Goal: Transaction & Acquisition: Purchase product/service

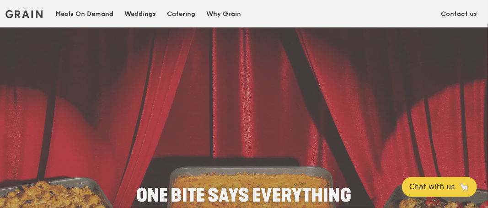
scroll to position [137, 0]
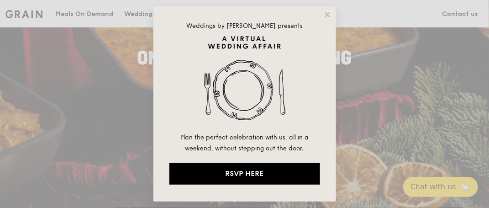
click at [326, 16] on icon at bounding box center [328, 15] width 8 height 8
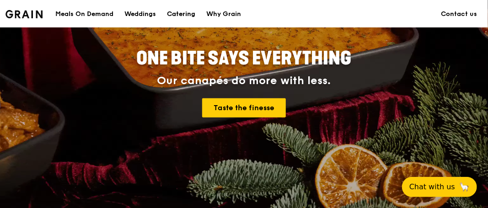
click at [180, 11] on div "Catering" at bounding box center [181, 13] width 28 height 27
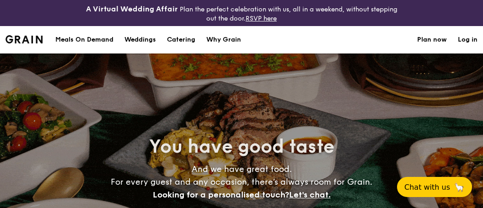
select select
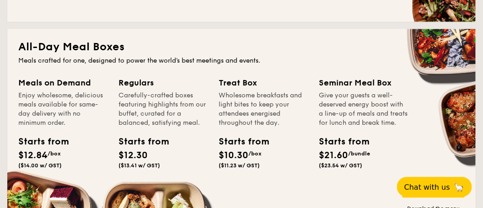
scroll to position [457, 0]
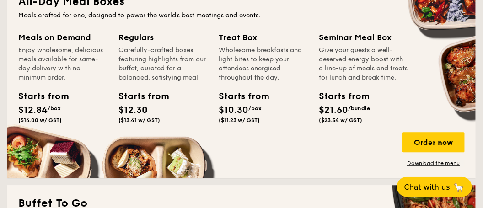
click at [63, 37] on div "Meals on Demand" at bounding box center [62, 37] width 89 height 13
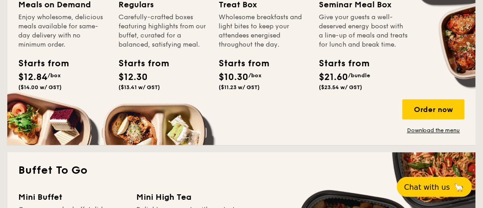
scroll to position [503, 0]
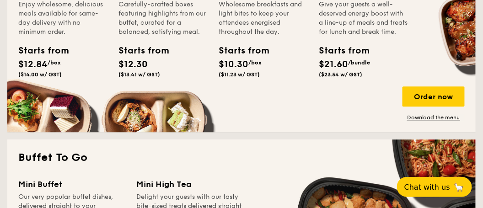
click at [49, 27] on div "Enjoy wholesome, delicious meals available for same-day delivery with no minimu…" at bounding box center [62, 18] width 89 height 37
click at [55, 82] on div "Meals on Demand Enjoy wholesome, delicious meals available for same-day deliver…" at bounding box center [68, 44] width 100 height 118
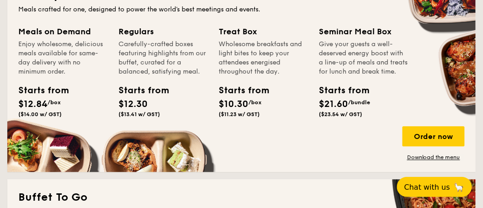
scroll to position [411, 0]
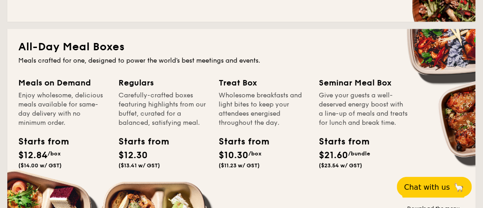
click at [43, 89] on div "Meals on Demand" at bounding box center [62, 83] width 89 height 13
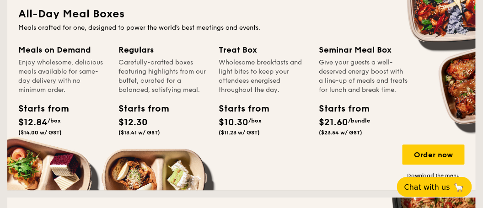
scroll to position [457, 0]
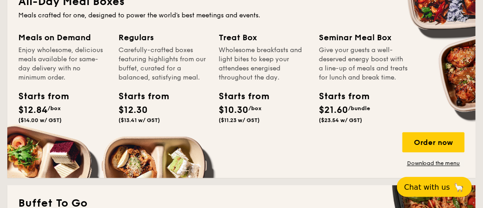
click at [34, 95] on div "Starts from" at bounding box center [38, 97] width 41 height 14
click at [425, 144] on div "Order now" at bounding box center [433, 142] width 62 height 20
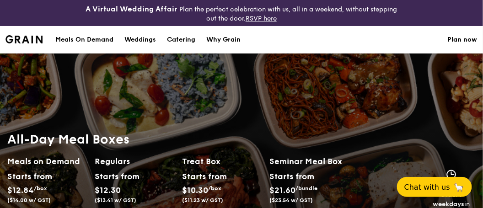
scroll to position [46, 0]
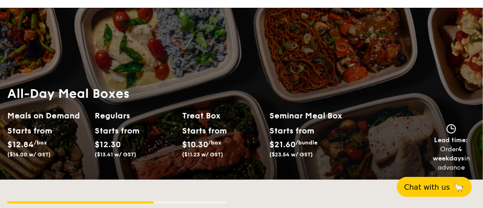
click at [50, 113] on h2 "Meals on Demand" at bounding box center [47, 115] width 80 height 13
click at [39, 142] on span "/box" at bounding box center [40, 142] width 13 height 6
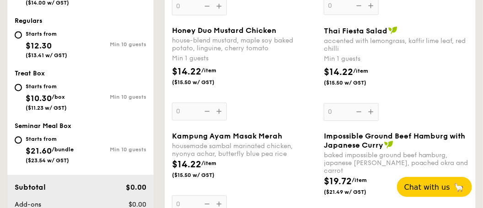
scroll to position [463, 0]
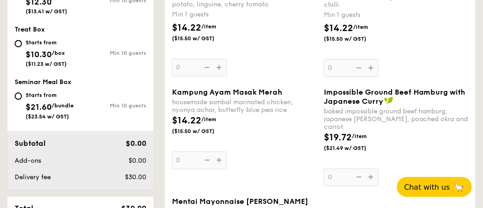
click at [216, 67] on div "Honey Duo Mustard Chicken house-blend mustard, maple soy baked potato, linguine…" at bounding box center [244, 29] width 144 height 94
click at [216, 67] on input "0" at bounding box center [199, 67] width 55 height 18
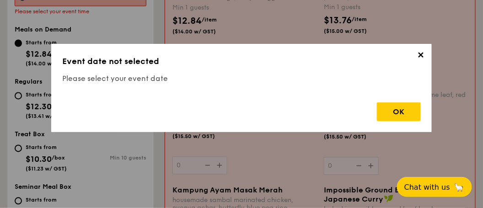
scroll to position [270, 0]
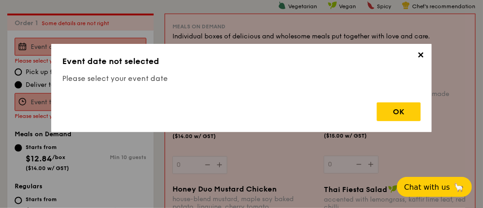
click at [393, 115] on div "OK" at bounding box center [399, 111] width 44 height 19
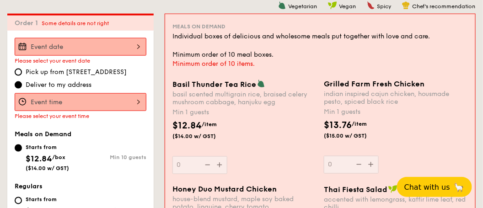
click at [57, 49] on div at bounding box center [81, 47] width 132 height 18
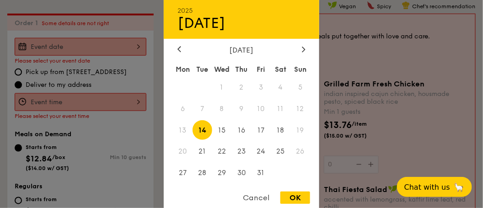
click at [299, 48] on div "October 2025" at bounding box center [241, 49] width 128 height 9
click at [303, 50] on icon at bounding box center [304, 49] width 4 height 6
click at [220, 132] on span "12" at bounding box center [222, 130] width 20 height 20
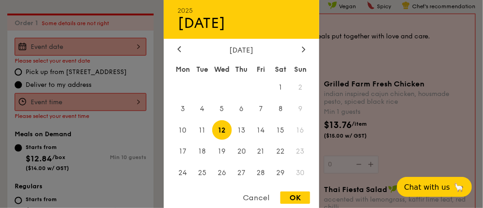
click at [300, 195] on div "OK" at bounding box center [295, 197] width 30 height 12
type input "Nov 12, 2025"
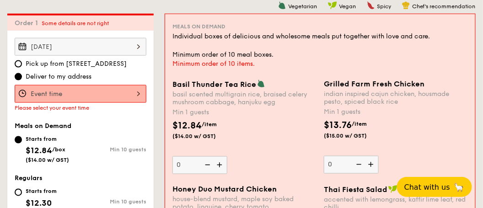
click at [73, 83] on div "Nov 12, 2025 Pick up from 5 Burn Road #05-01 Deliver to my address Please selec…" at bounding box center [81, 74] width 132 height 73
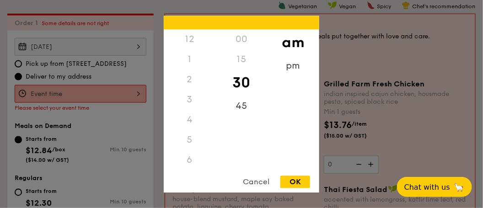
click at [79, 87] on div "12 1 2 3 4 5 6 7 8 9 10 11 00 15 30 45 am pm Cancel OK" at bounding box center [81, 94] width 132 height 18
click at [186, 170] on div "12 1 2 3 4 5 6 7 8 9 10 11 00 15 30 45 am pm Cancel OK" at bounding box center [241, 104] width 155 height 177
click at [186, 167] on div "11" at bounding box center [190, 166] width 52 height 20
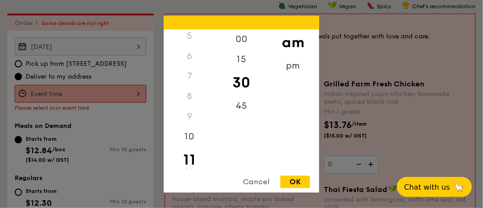
drag, startPoint x: 186, startPoint y: 167, endPoint x: 238, endPoint y: 83, distance: 98.7
click at [238, 83] on div "30" at bounding box center [241, 82] width 52 height 27
click at [297, 187] on div "OK" at bounding box center [295, 181] width 30 height 12
type input "11:30AM"
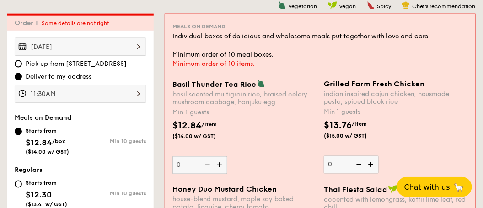
scroll to position [407, 0]
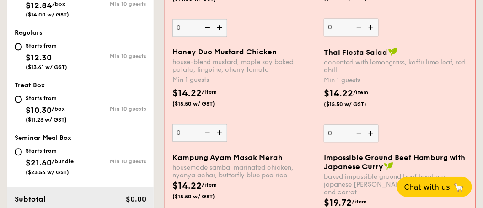
click at [217, 140] on img at bounding box center [220, 132] width 14 height 17
click at [217, 140] on input "0" at bounding box center [199, 133] width 55 height 18
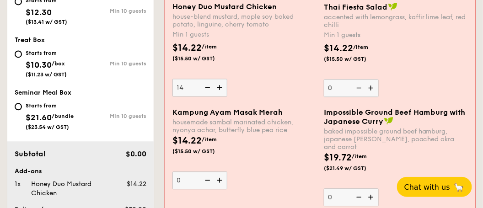
type input "14"
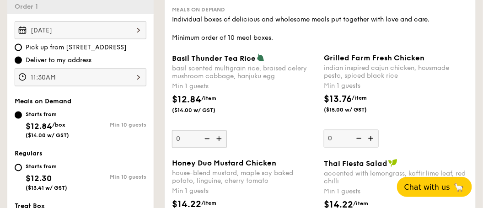
scroll to position [270, 0]
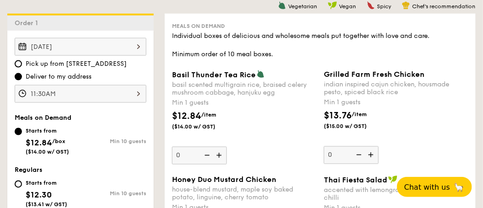
type input "14"
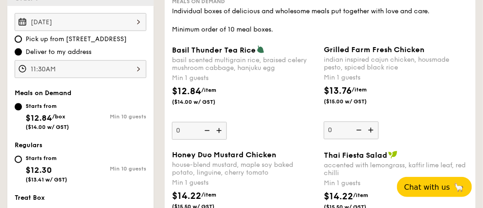
scroll to position [246, 0]
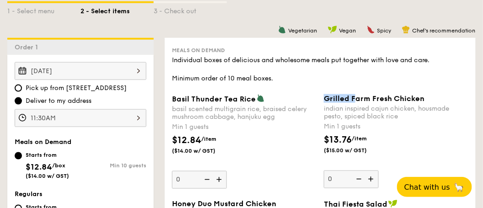
drag, startPoint x: 323, startPoint y: 94, endPoint x: 355, endPoint y: 101, distance: 32.6
click at [355, 101] on div "Grilled Farm Fresh Chicken indian inspired cajun chicken, housmade pesto, spice…" at bounding box center [396, 141] width 152 height 94
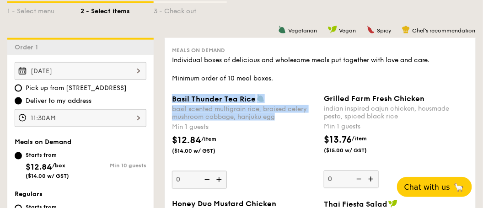
drag, startPoint x: 169, startPoint y: 96, endPoint x: 292, endPoint y: 118, distance: 125.4
click at [293, 117] on div "Basil Thunder Tea Rice basil scented multigrain rice, braised celery mushroom c…" at bounding box center [244, 141] width 152 height 95
drag, startPoint x: 292, startPoint y: 118, endPoint x: 255, endPoint y: 112, distance: 37.9
copy div "Basil Thunder Tea Rice basil scented multigrain rice, braised celery mushroom c…"
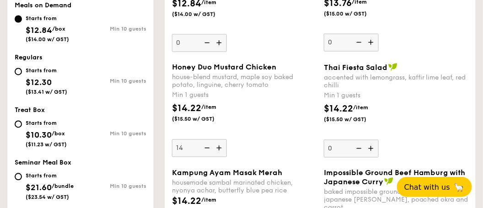
scroll to position [383, 0]
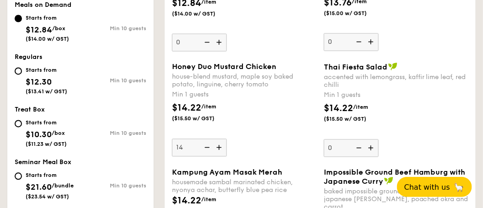
click at [326, 64] on span "Thai Fiesta Salad" at bounding box center [356, 67] width 64 height 9
click at [326, 139] on input "0" at bounding box center [351, 148] width 55 height 18
drag, startPoint x: 326, startPoint y: 64, endPoint x: 351, endPoint y: 77, distance: 28.0
click at [351, 77] on div "Thai Fiesta Salad accented with lemongrass, kaffir lime leaf, red chilli" at bounding box center [396, 76] width 144 height 27
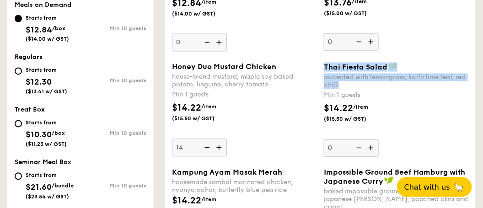
drag, startPoint x: 351, startPoint y: 77, endPoint x: 386, endPoint y: 90, distance: 37.3
click at [386, 90] on div "Thai Fiesta Salad accented with lemongrass, kaffir lime leaf, red chilli Min 1 …" at bounding box center [396, 110] width 152 height 95
drag, startPoint x: 386, startPoint y: 90, endPoint x: 350, endPoint y: 68, distance: 42.2
copy div "Thai Fiesta Salad accented with lemongrass, kaffir lime leaf, red chilli"
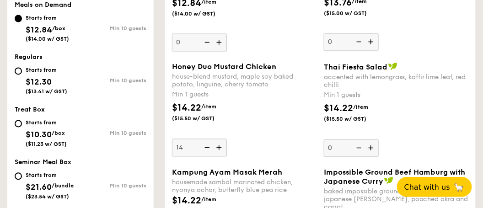
click at [427, 124] on div "$14.22 /item ($15.50 w/ GST)" at bounding box center [396, 118] width 152 height 32
click at [378, 139] on input "0" at bounding box center [351, 148] width 55 height 18
click at [374, 146] on img at bounding box center [372, 147] width 14 height 17
click at [374, 146] on input "0" at bounding box center [351, 148] width 55 height 18
type input "1"
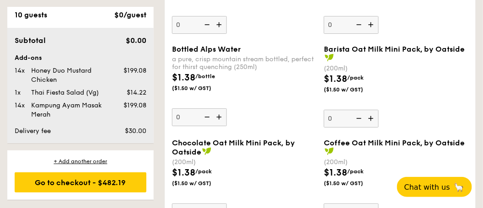
scroll to position [1662, 0]
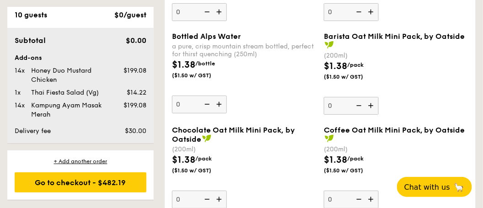
click at [83, 184] on div "Go to checkout - $482.19" at bounding box center [81, 182] width 132 height 20
